Goal: Information Seeking & Learning: Learn about a topic

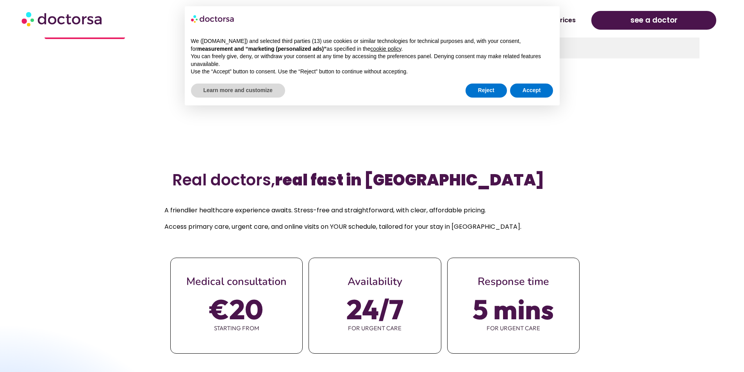
scroll to position [351, 0]
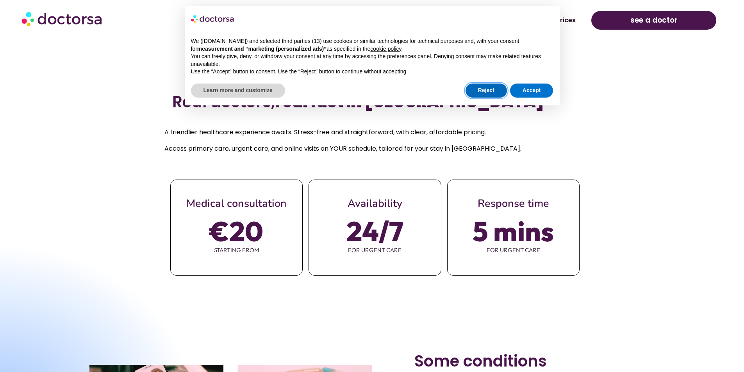
click at [484, 84] on button "Reject" at bounding box center [486, 91] width 41 height 14
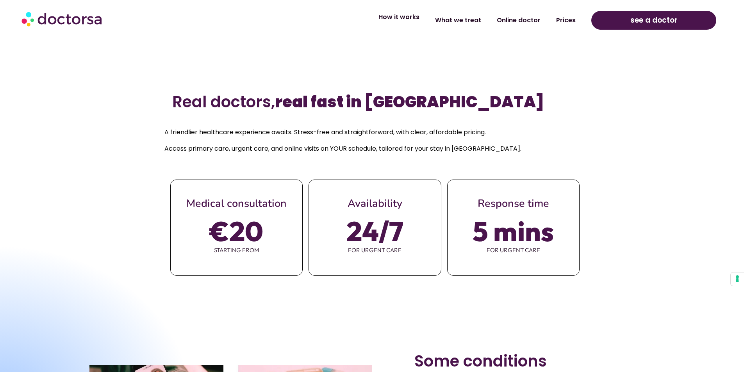
click at [400, 17] on link "How it works" at bounding box center [399, 17] width 57 height 18
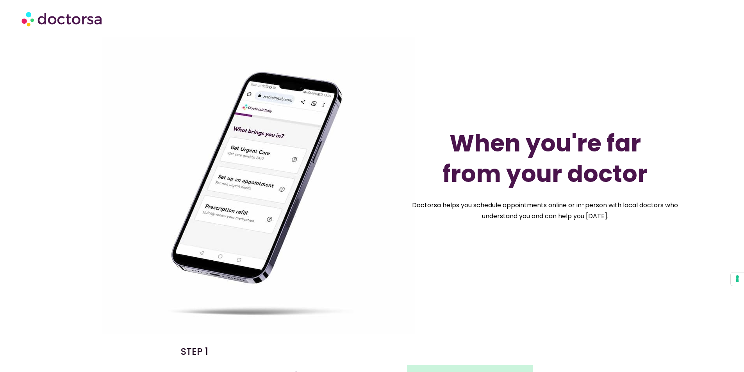
drag, startPoint x: 124, startPoint y: 66, endPoint x: 87, endPoint y: 31, distance: 50.8
click at [124, 66] on img at bounding box center [258, 185] width 312 height 312
click at [75, 21] on img at bounding box center [62, 18] width 82 height 23
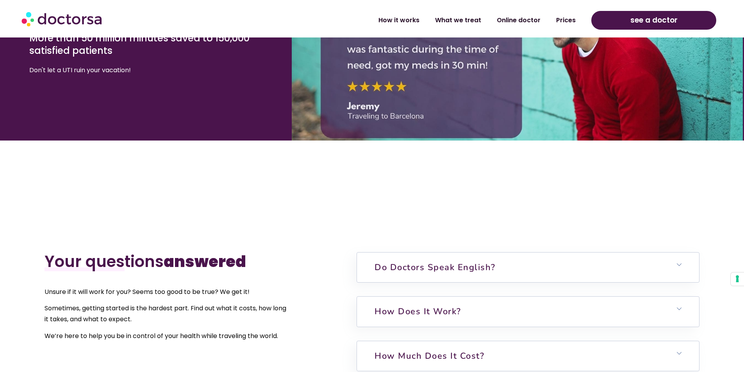
scroll to position [1875, 0]
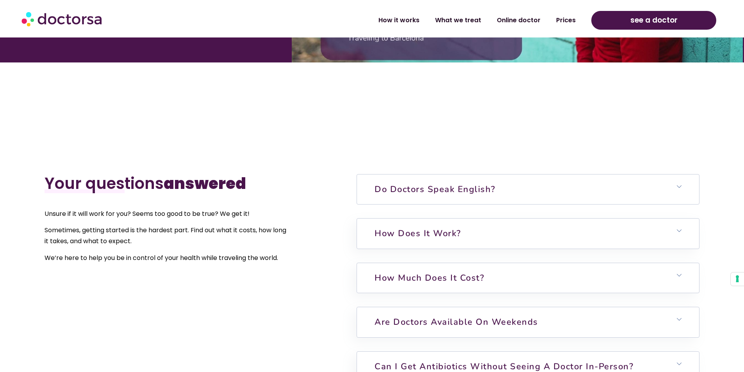
click at [573, 180] on h6 "Do doctors speak English?" at bounding box center [528, 190] width 342 height 30
